Goal: Task Accomplishment & Management: Manage account settings

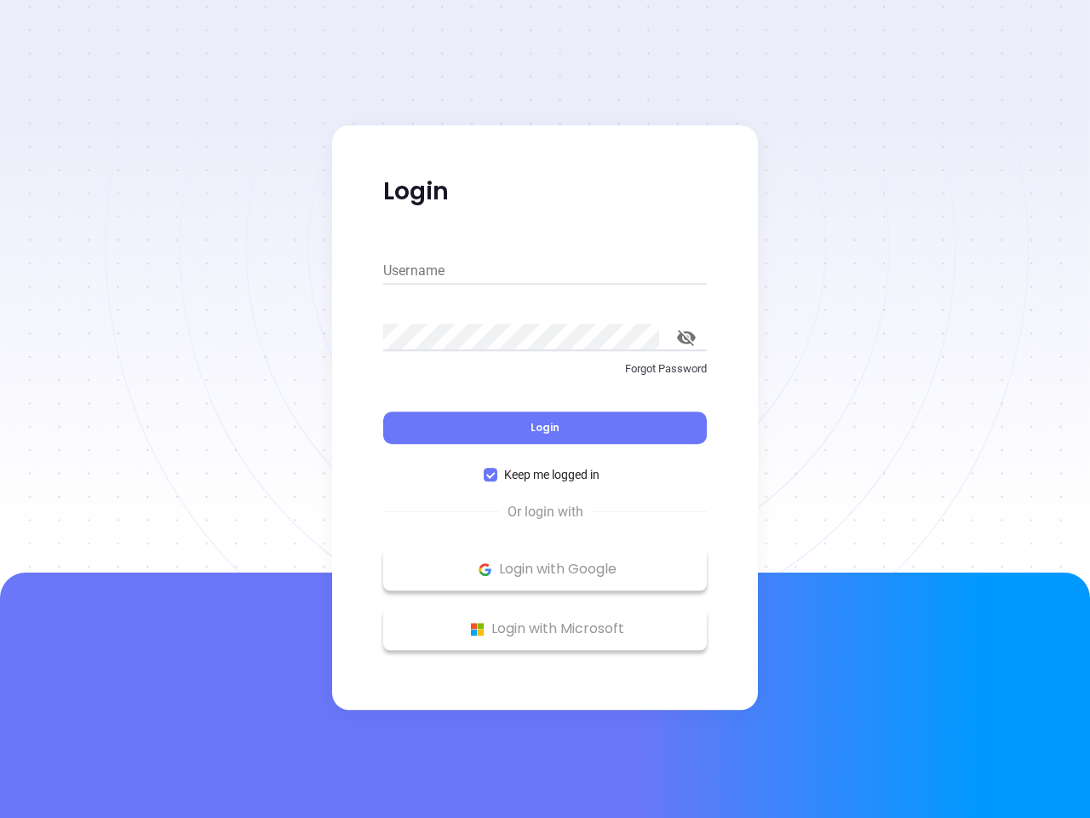
click at [545, 409] on div "Login" at bounding box center [545, 417] width 324 height 53
click at [545, 271] on input "Username" at bounding box center [545, 270] width 324 height 27
click at [687, 337] on icon "toggle password visibility" at bounding box center [686, 338] width 19 height 16
click at [545, 428] on span "Login" at bounding box center [545, 427] width 29 height 14
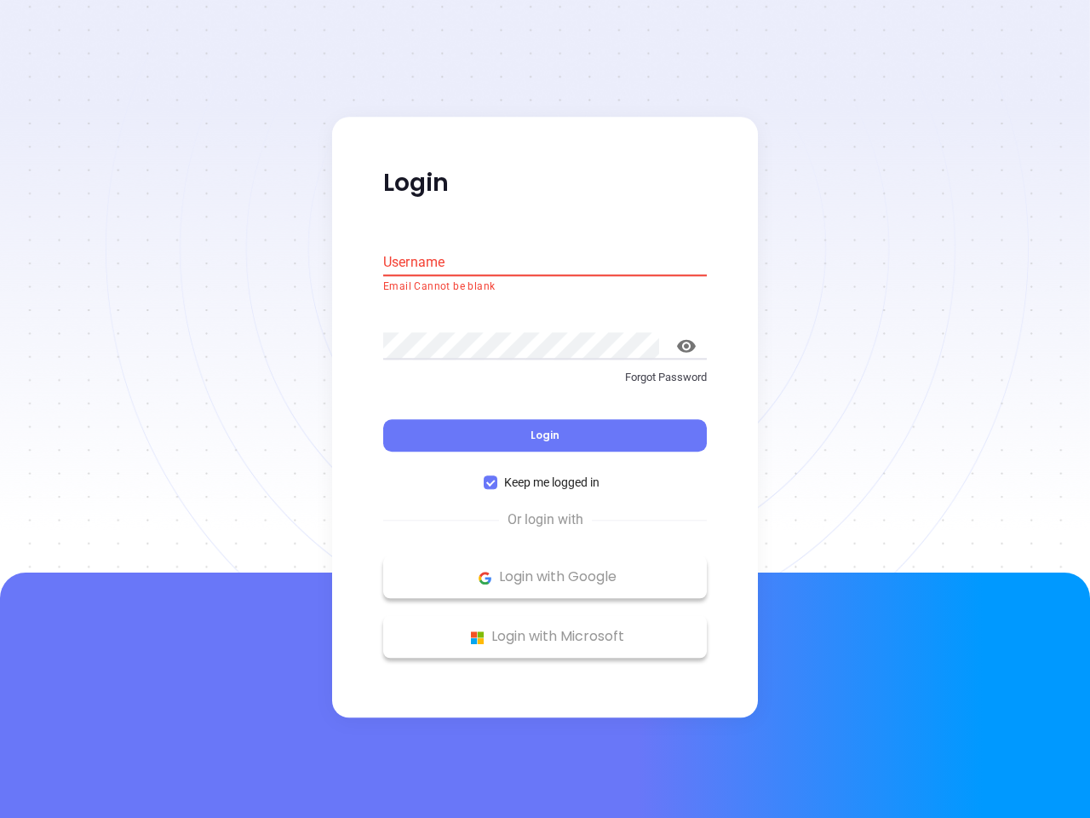
click at [545, 474] on span "Keep me logged in" at bounding box center [551, 483] width 109 height 19
click at [497, 476] on input "Keep me logged in" at bounding box center [491, 483] width 14 height 14
checkbox input "false"
click at [545, 569] on p "Login with Google" at bounding box center [545, 578] width 307 height 26
click at [545, 629] on p "Login with Microsoft" at bounding box center [545, 637] width 307 height 26
